Goal: Find specific page/section: Find specific page/section

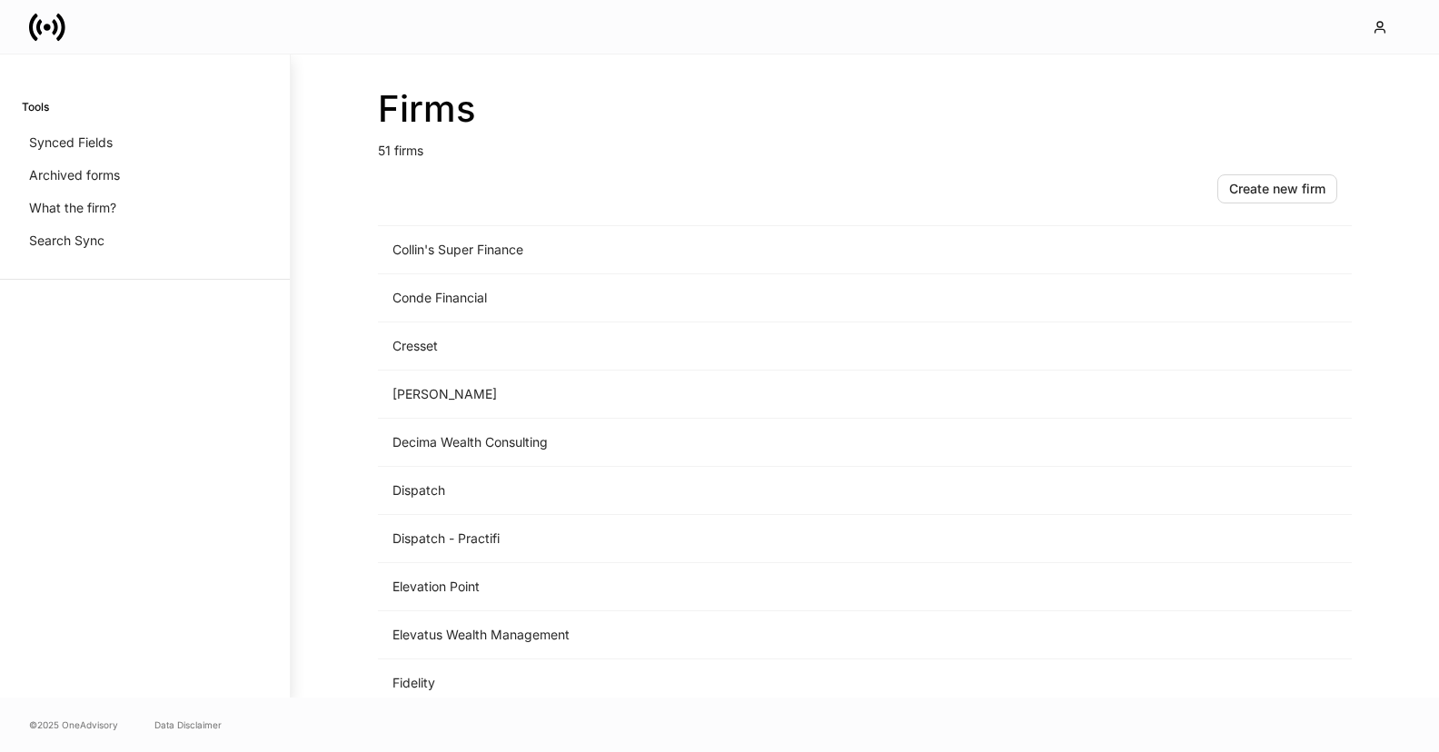
scroll to position [831, 0]
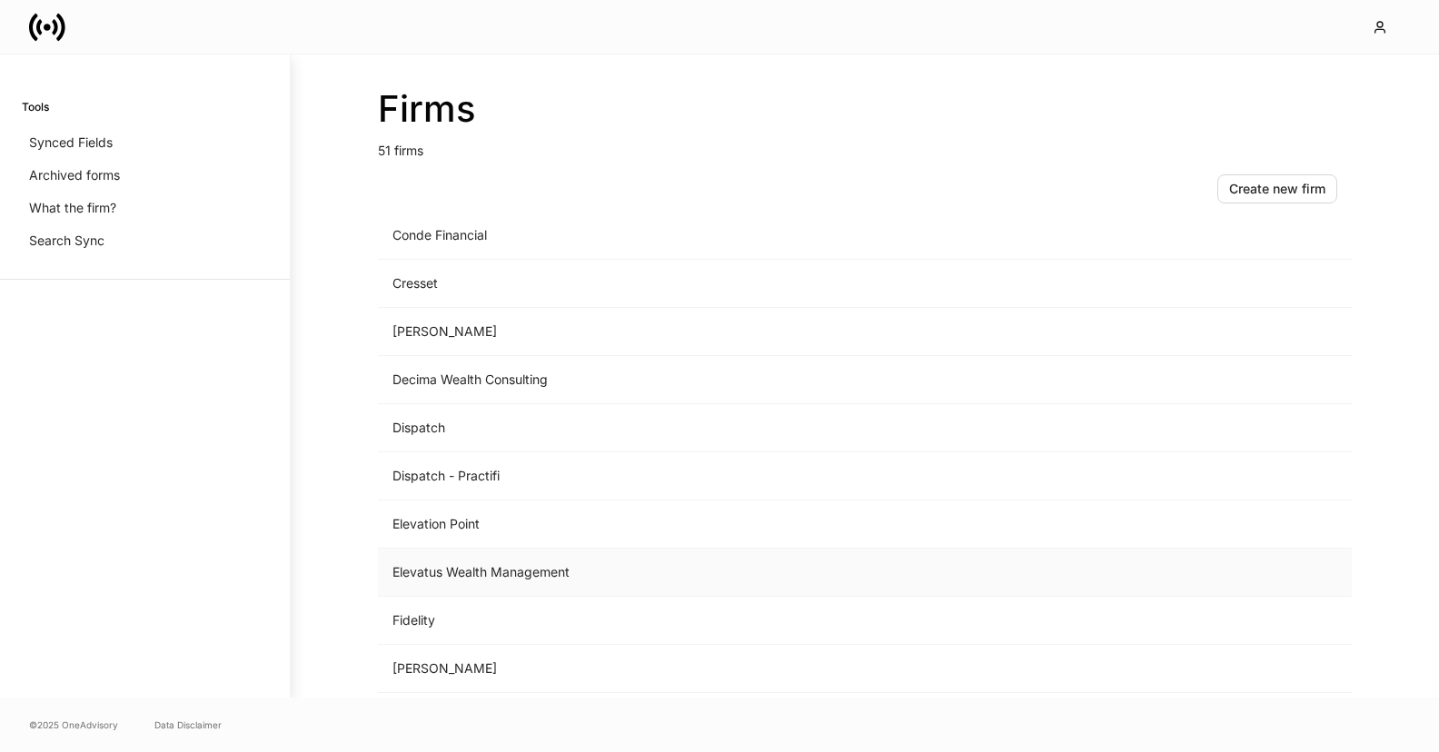
click at [590, 569] on td "Elevatus Wealth Management" at bounding box center [714, 573] width 672 height 48
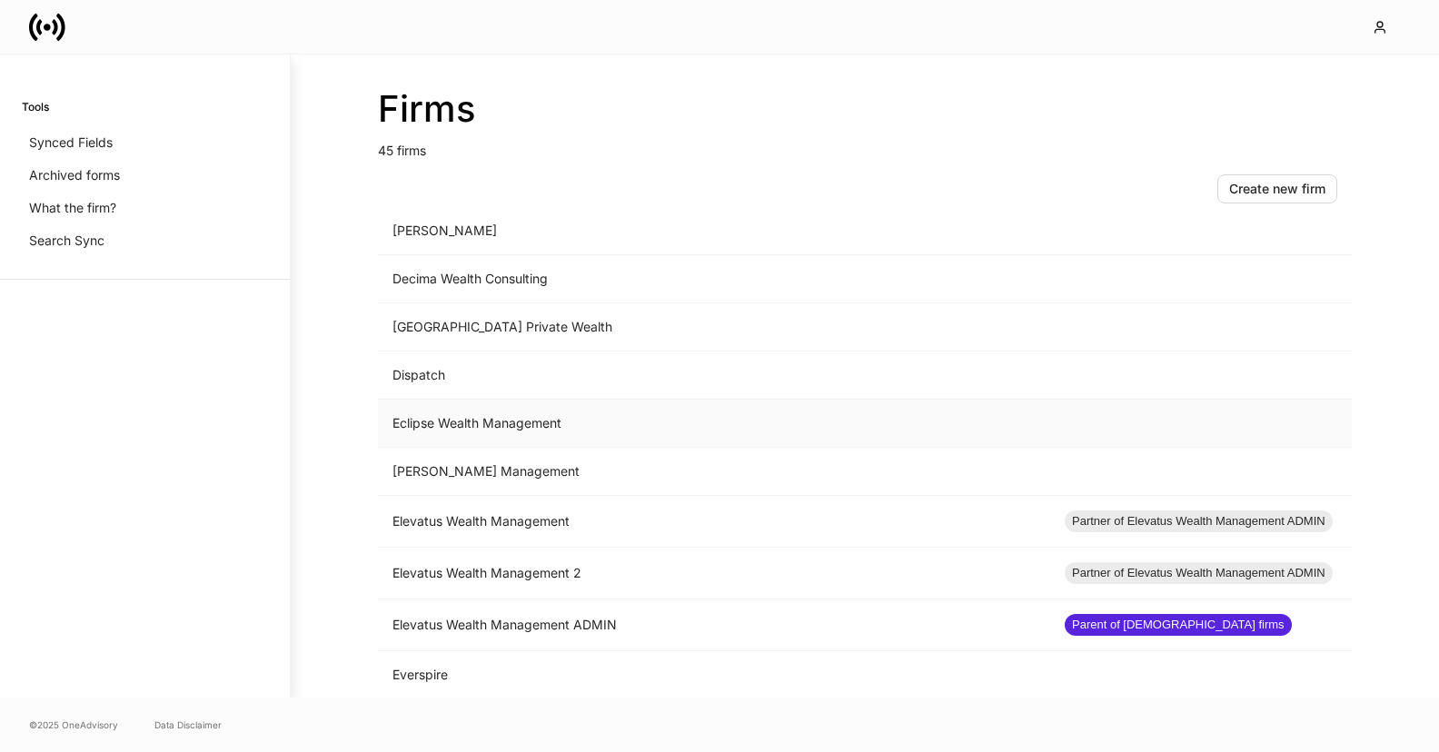
scroll to position [976, 0]
